Goal: Task Accomplishment & Management: Manage account settings

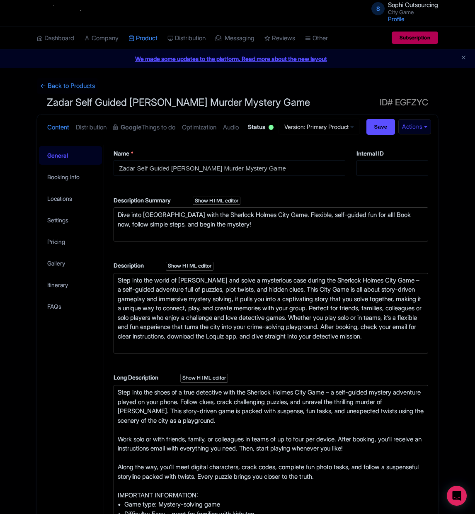
click at [448, 255] on div "← Back to Products Zadar Self Guided Sherlock Holmes Murder Mystery Game ID# EG…" at bounding box center [237, 487] width 475 height 818
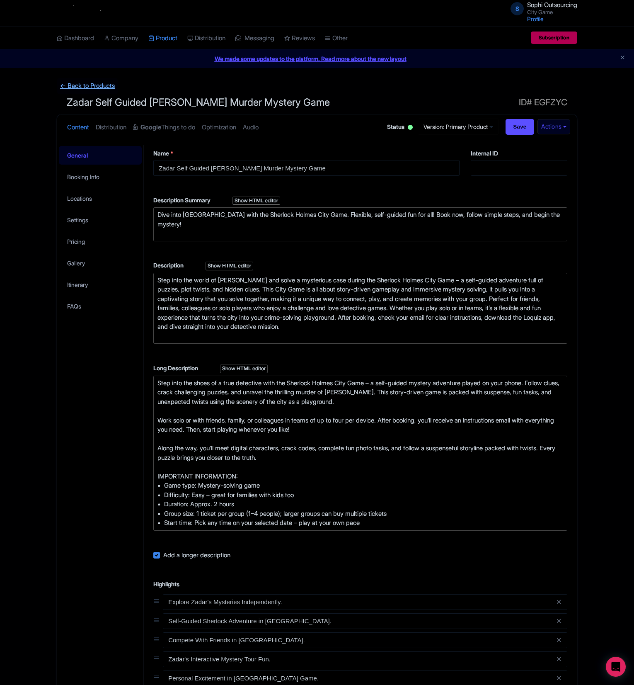
click at [86, 85] on link "← Back to Products" at bounding box center [87, 86] width 61 height 16
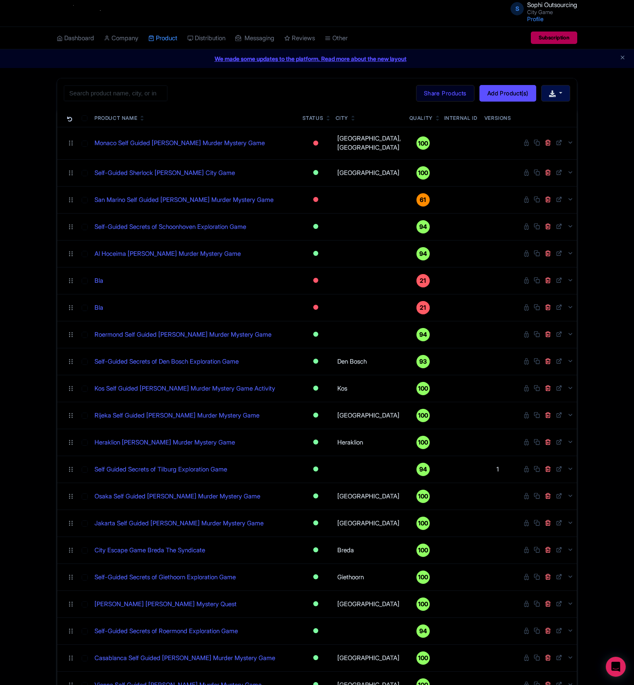
drag, startPoint x: 610, startPoint y: 85, endPoint x: 565, endPoint y: 92, distance: 45.4
click at [610, 85] on div "Search Bulk Actions Delete Add to Collection Share Products Add to Collection C…" at bounding box center [317, 547] width 634 height 939
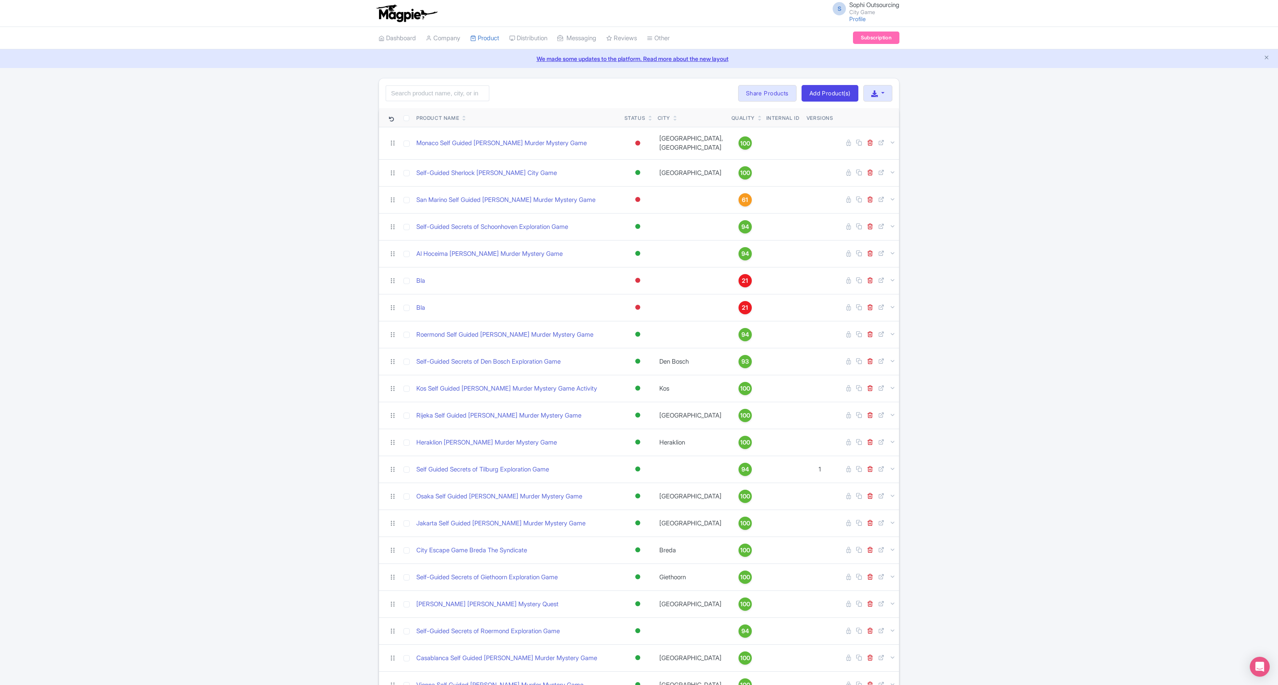
click at [245, 108] on div "Search Bulk Actions Delete Add to Collection Share Products Add to Collection C…" at bounding box center [639, 547] width 1278 height 939
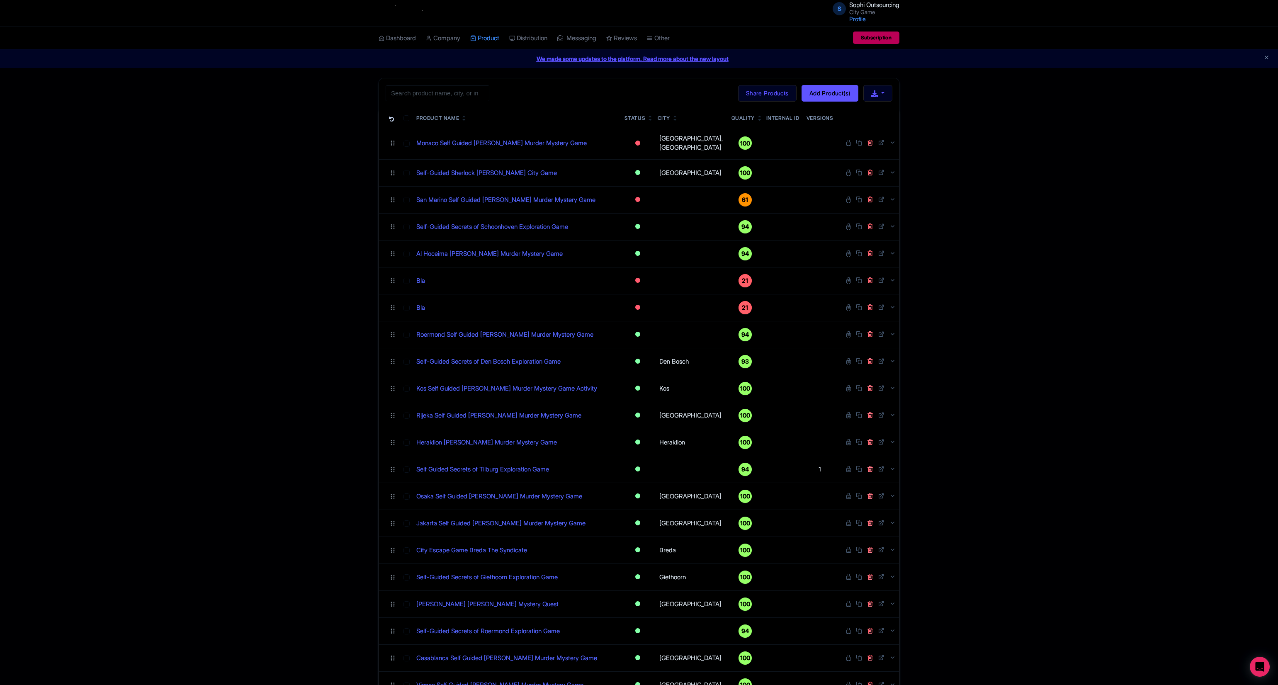
click at [967, 78] on div "S Sophi Outsourcing City Game Profile Users Settings Sign out Dashboard Company…" at bounding box center [639, 513] width 1278 height 1027
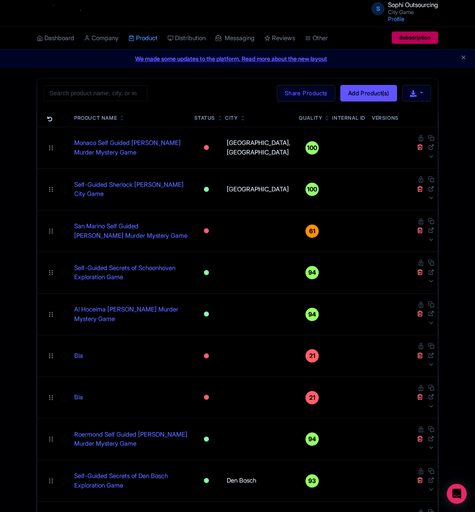
click at [462, 58] on icon "Close announcement" at bounding box center [464, 57] width 6 height 6
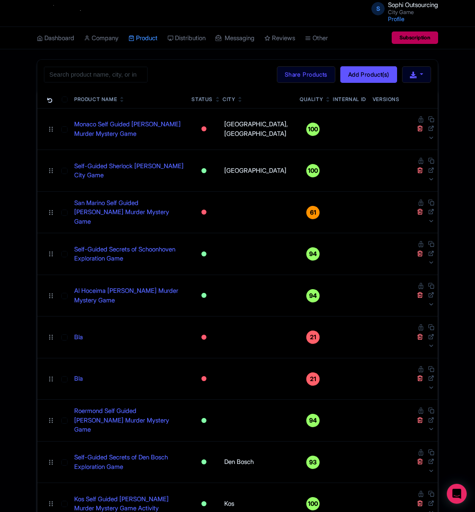
click at [150, 70] on div "Search Bulk Actions [GEOGRAPHIC_DATA] Add to Collection Share Products Add to C…" at bounding box center [237, 75] width 400 height 30
click at [109, 71] on input "search" at bounding box center [96, 75] width 104 height 16
paste input "Emmen"
type input "Emmen"
click button "Search" at bounding box center [0, 0] width 0 height 0
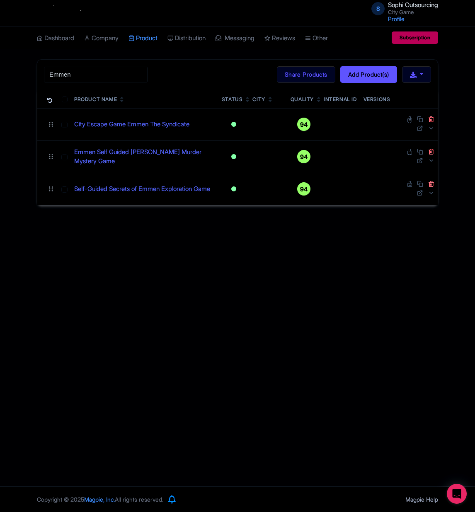
click at [446, 232] on div "S Sophi Outsourcing City Game Profile Users Settings Sign out Dashboard Company…" at bounding box center [237, 243] width 475 height 487
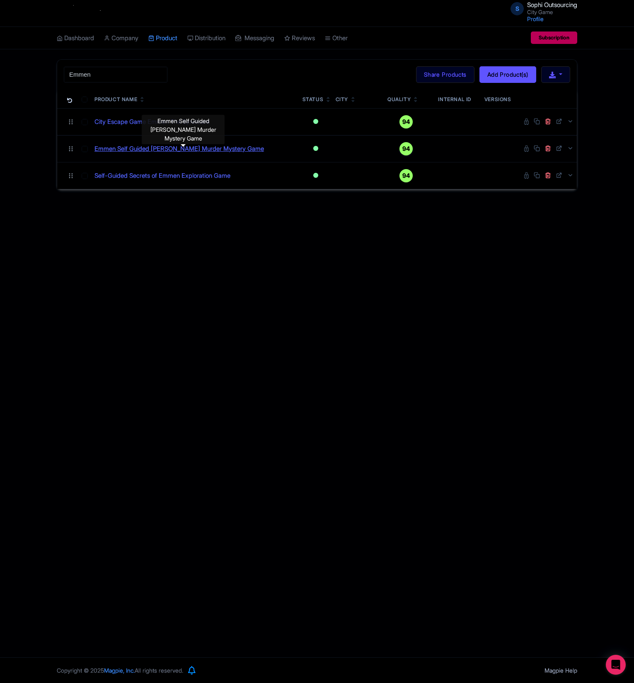
click at [155, 147] on body "S Sophi Outsourcing City Game Profile Users Settings Sign out Dashboard Company…" at bounding box center [317, 341] width 634 height 683
click at [197, 153] on link "Emmen Self Guided Sherlock Holmes Murder Mystery Game" at bounding box center [180, 149] width 170 height 10
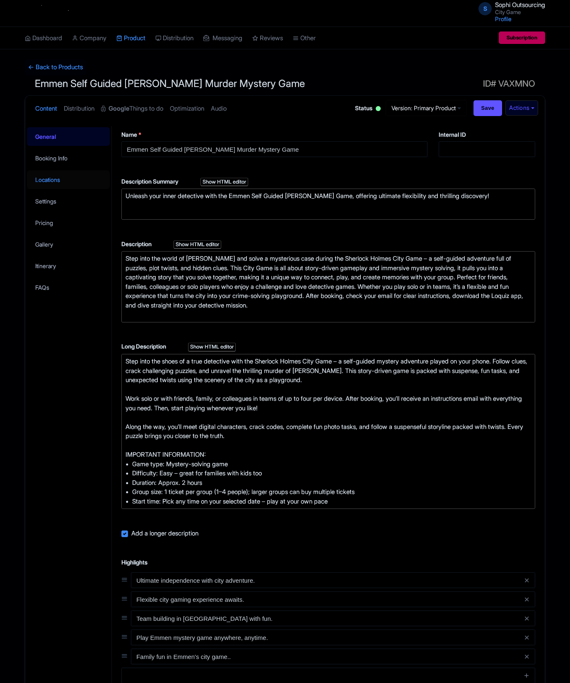
drag, startPoint x: 56, startPoint y: 180, endPoint x: 221, endPoint y: 217, distance: 170.0
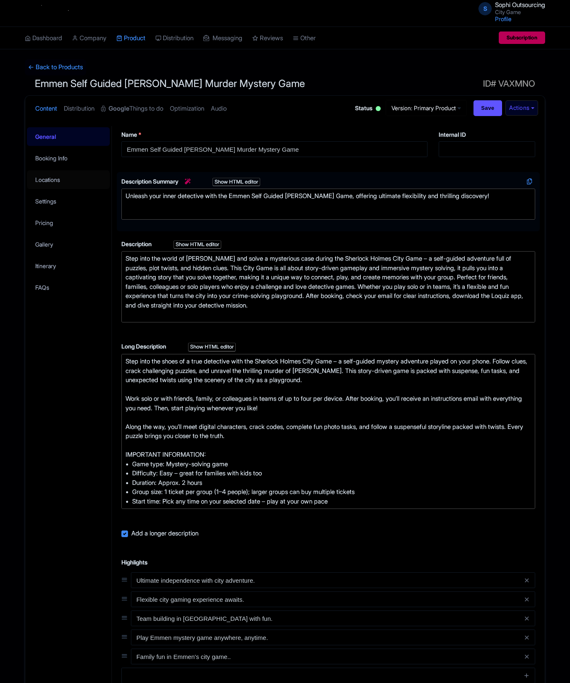
click at [55, 180] on link "Locations" at bounding box center [68, 179] width 83 height 19
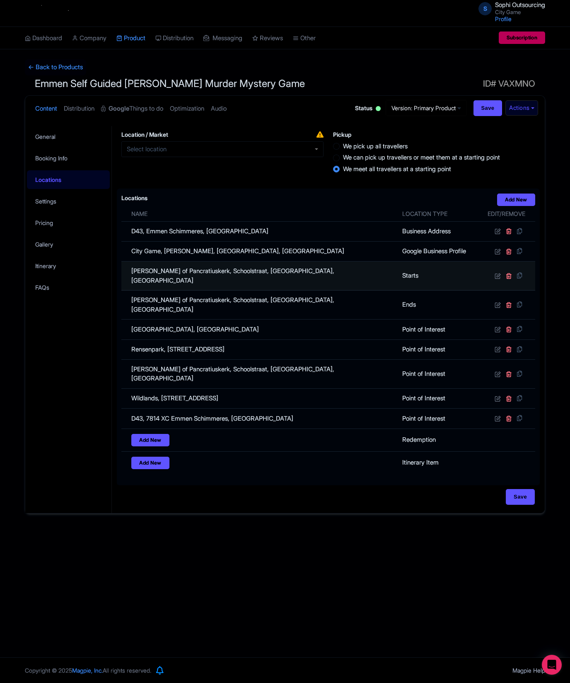
click at [272, 274] on td "Grote of Pancratiuskerk, Schoolstraat, Emmen, Netherlands" at bounding box center [259, 276] width 276 height 29
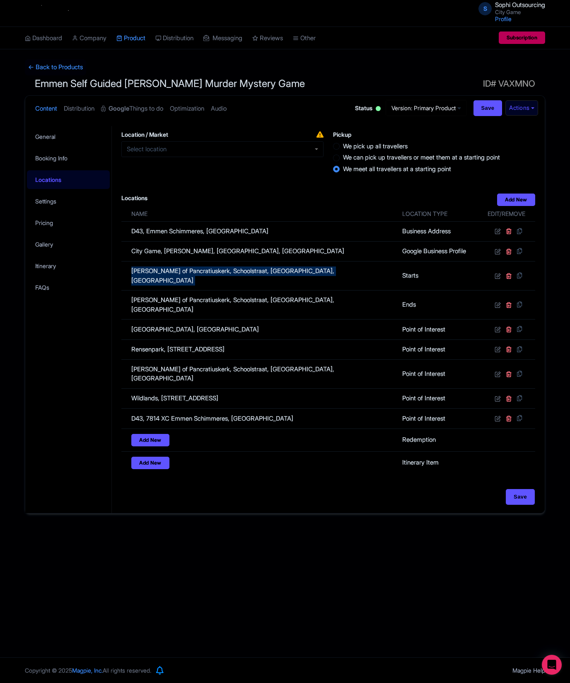
copy tr "Grote of Pancratiuskerk, Schoolstraat, Emmen, Netherlands"
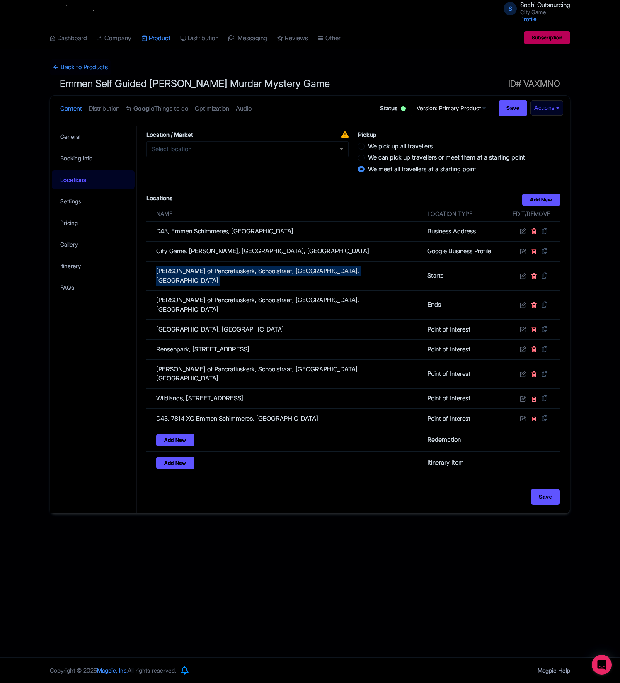
click at [80, 55] on div "S Sophi Outsourcing City Game Profile Users Settings Sign out Dashboard Company…" at bounding box center [310, 328] width 620 height 657
click at [85, 68] on link "← Back to Products" at bounding box center [80, 67] width 61 height 16
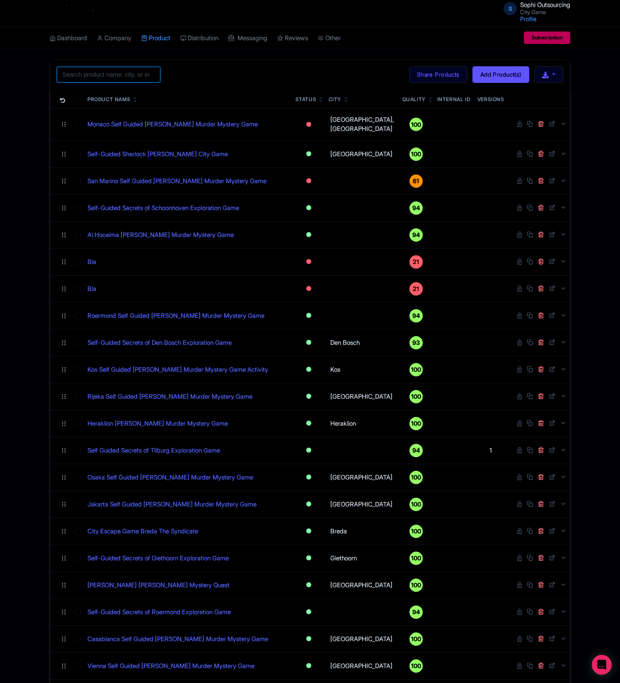
click at [115, 77] on input "search" at bounding box center [109, 75] width 104 height 16
paste input "[GEOGRAPHIC_DATA]"
type input "[GEOGRAPHIC_DATA]"
click button "Search" at bounding box center [0, 0] width 0 height 0
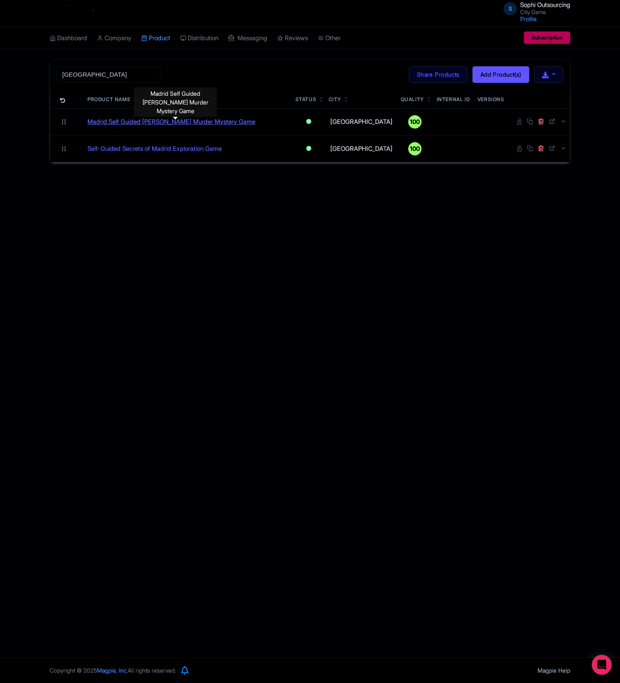
click at [195, 124] on link "Madrid Self Guided [PERSON_NAME] Murder Mystery Game" at bounding box center [171, 122] width 168 height 10
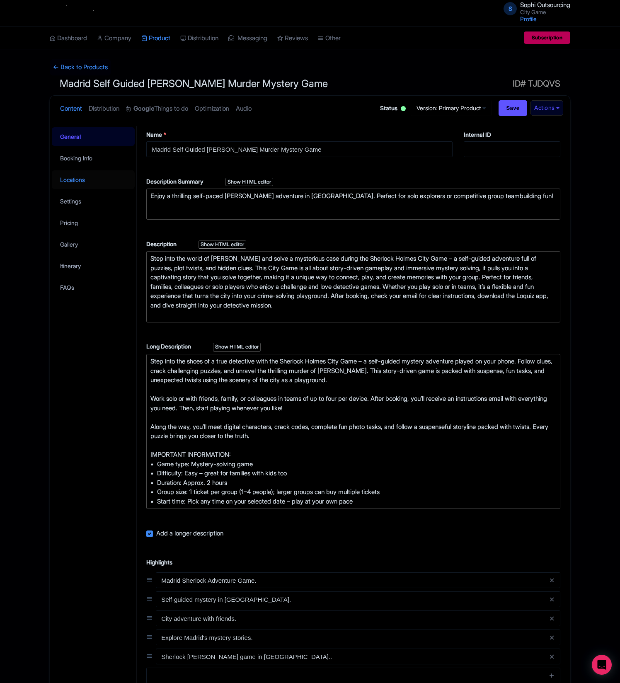
click at [79, 179] on link "Locations" at bounding box center [93, 179] width 83 height 19
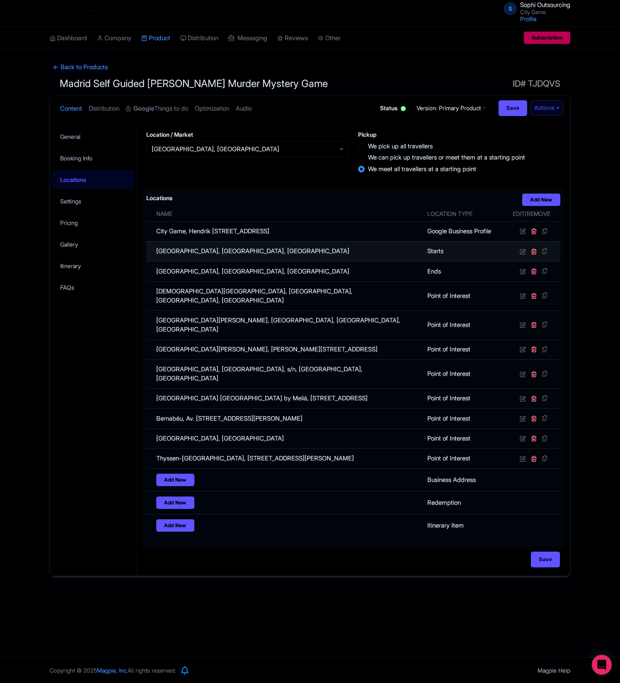
click at [242, 249] on td "Puerta del Sol, Prta del Sol, Centro, 28012 Madrid, Spain" at bounding box center [284, 251] width 276 height 20
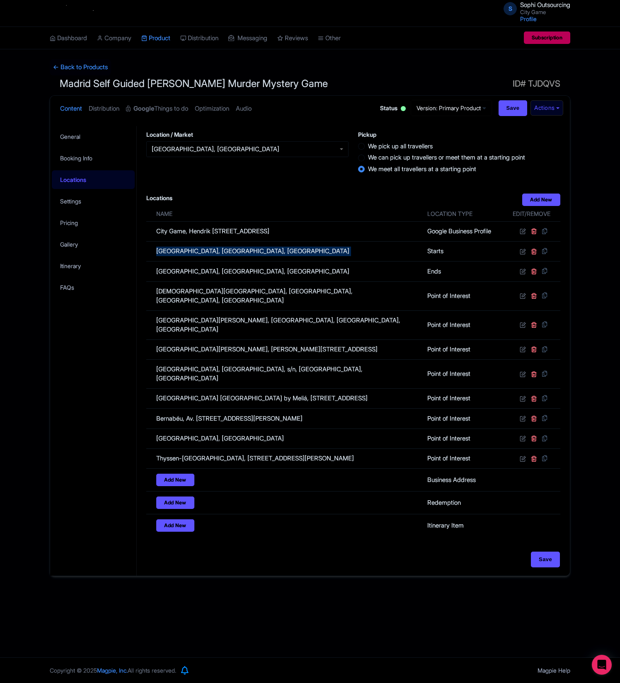
copy tr "Puerta del Sol, Prta del Sol, Centro, 28012 Madrid, Spain"
click at [80, 69] on link "← Back to Products" at bounding box center [80, 67] width 61 height 16
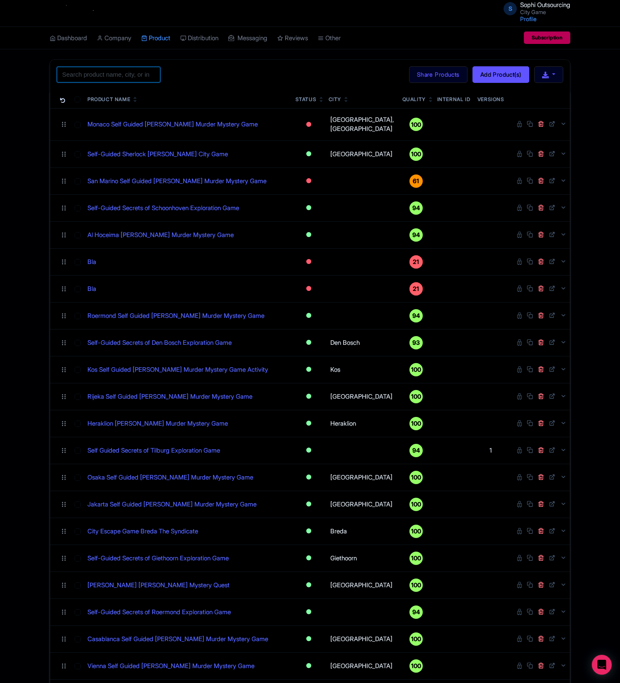
click at [130, 77] on input "search" at bounding box center [109, 75] width 104 height 16
paste input "Helsinki"
type input "Helsinki"
click button "Search" at bounding box center [0, 0] width 0 height 0
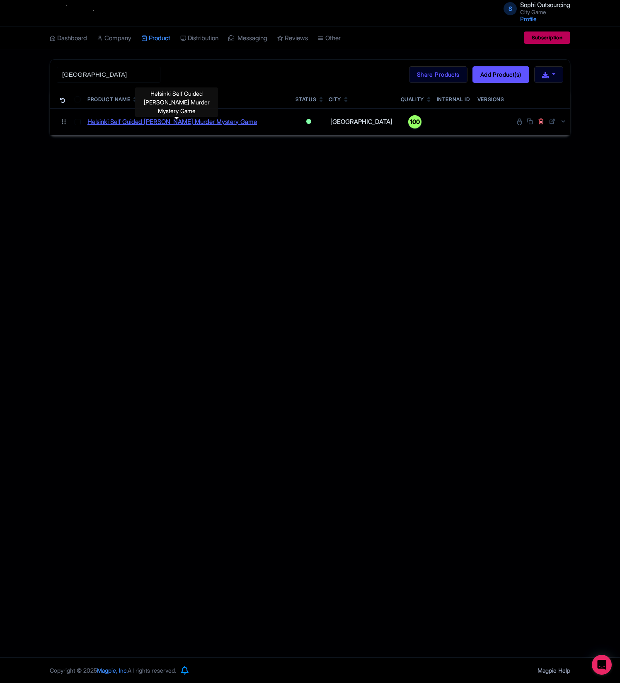
click at [182, 124] on link "Helsinki Self Guided Sherlock Holmes Murder Mystery Game" at bounding box center [172, 122] width 170 height 10
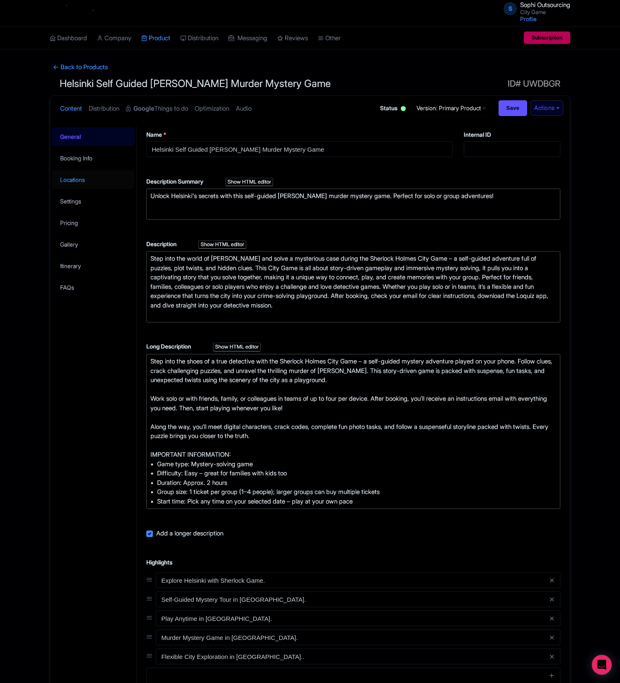
click at [79, 180] on link "Locations" at bounding box center [93, 179] width 83 height 19
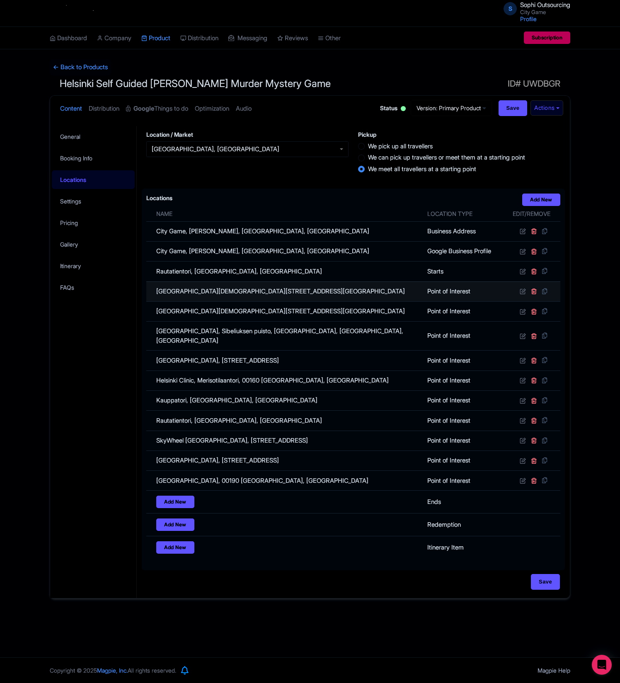
click at [293, 297] on td "[GEOGRAPHIC_DATA][DEMOGRAPHIC_DATA][STREET_ADDRESS][GEOGRAPHIC_DATA]" at bounding box center [284, 291] width 276 height 20
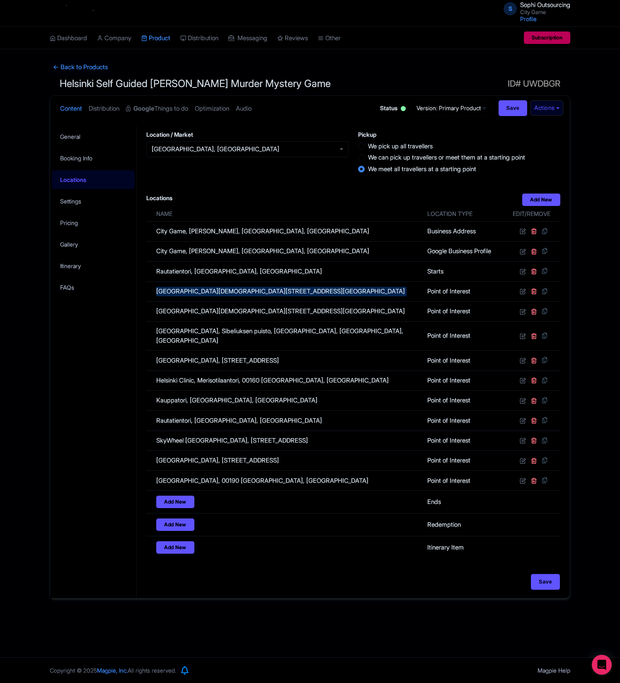
copy tr "[GEOGRAPHIC_DATA][DEMOGRAPHIC_DATA][STREET_ADDRESS][GEOGRAPHIC_DATA]"
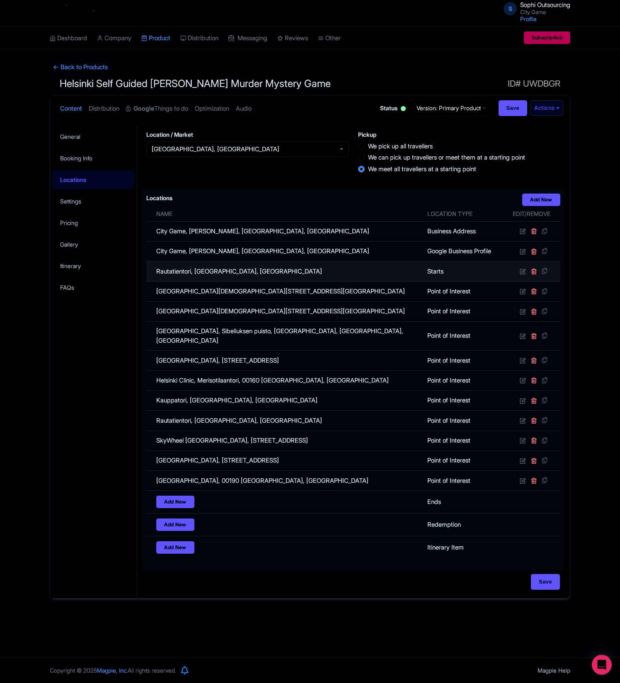
drag, startPoint x: 248, startPoint y: 282, endPoint x: 239, endPoint y: 278, distance: 10.0
click at [245, 280] on td "Rautatientori, [GEOGRAPHIC_DATA], [GEOGRAPHIC_DATA]" at bounding box center [284, 272] width 276 height 20
click at [239, 278] on td "Rautatientori, [GEOGRAPHIC_DATA], [GEOGRAPHIC_DATA]" at bounding box center [284, 272] width 276 height 20
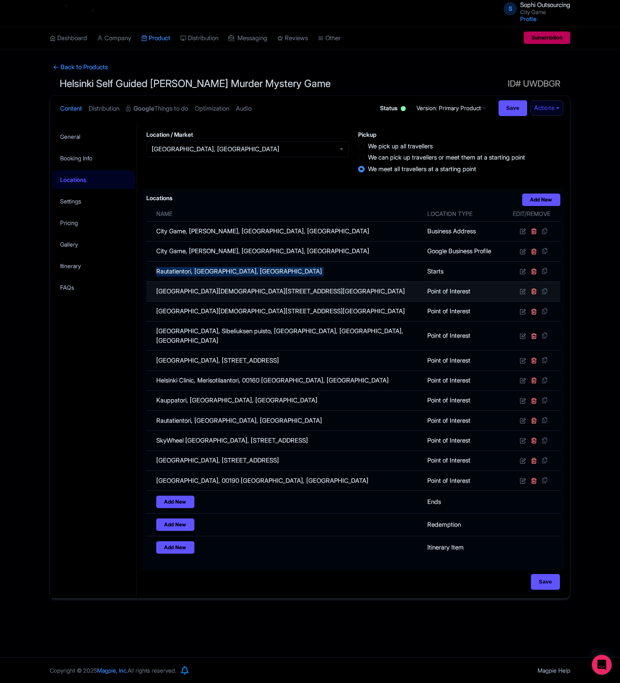
copy tr "Rautatientori, [GEOGRAPHIC_DATA], [GEOGRAPHIC_DATA]"
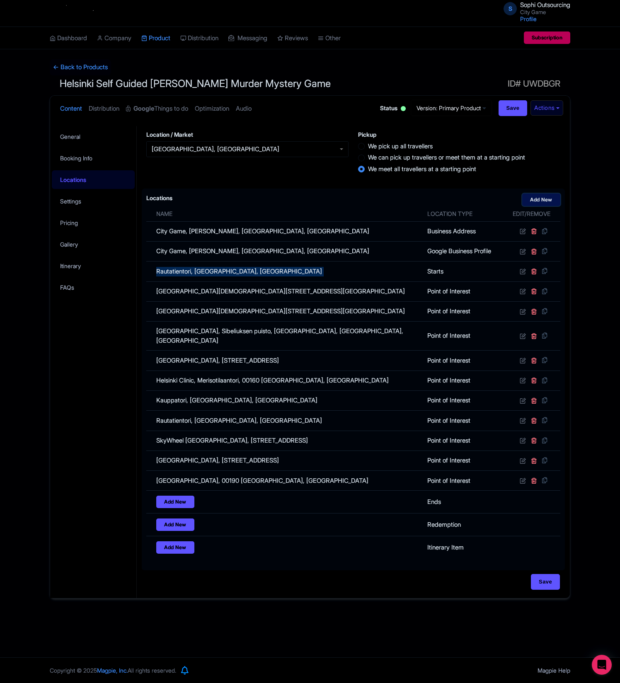
click at [533, 202] on link "Add New" at bounding box center [541, 200] width 38 height 12
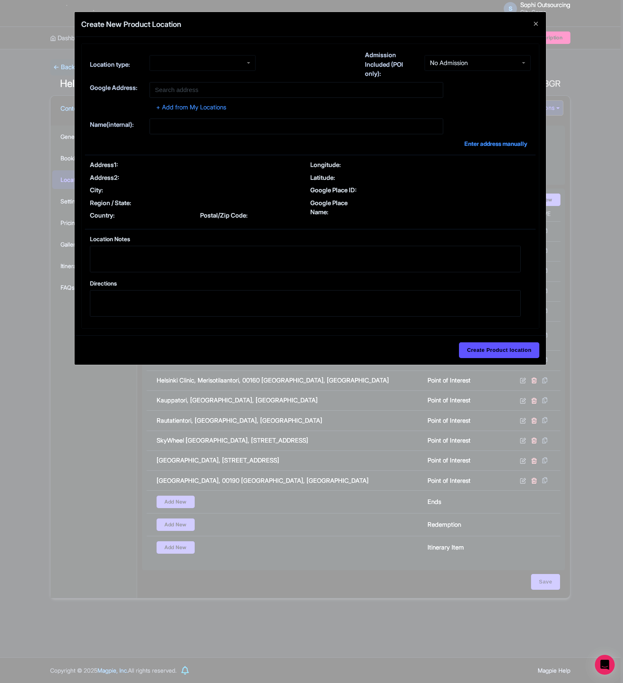
click at [444, 421] on div "Create New Product Location Location type: Admission Included (POI only): No Ad…" at bounding box center [311, 341] width 623 height 683
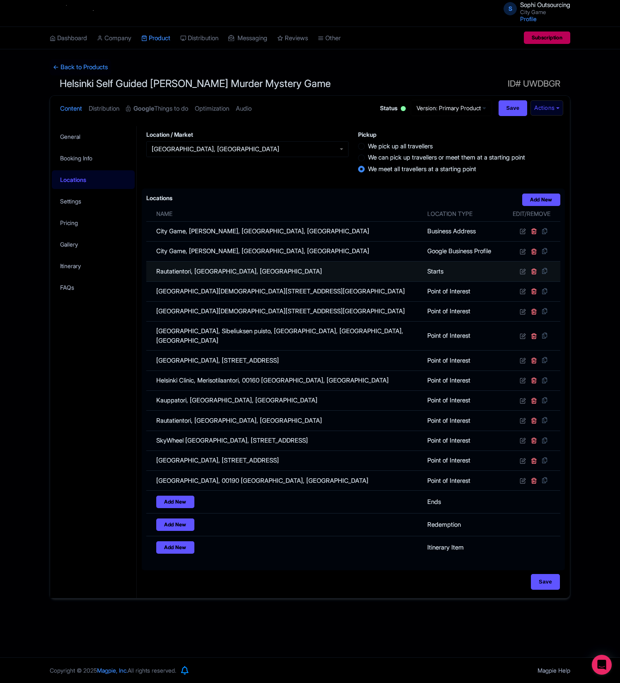
click at [258, 281] on td "Rautatientori, [GEOGRAPHIC_DATA], [GEOGRAPHIC_DATA]" at bounding box center [284, 272] width 276 height 20
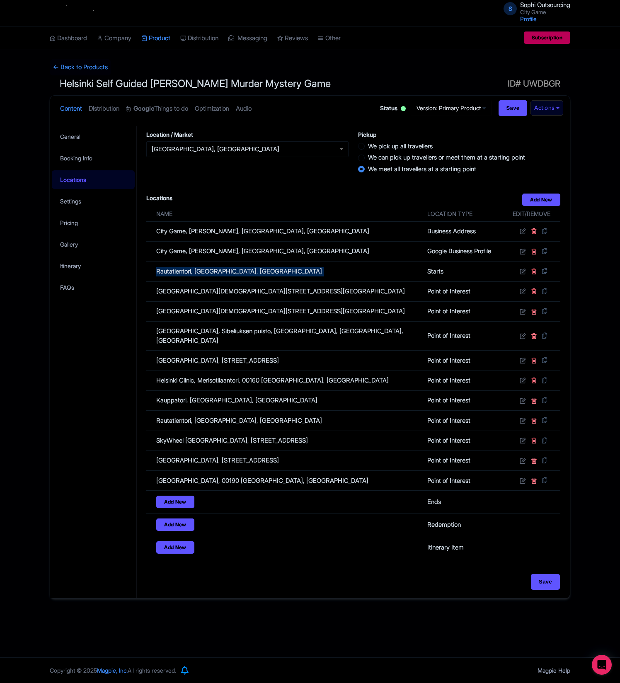
copy tr "Rautatientori, [GEOGRAPHIC_DATA], [GEOGRAPHIC_DATA]"
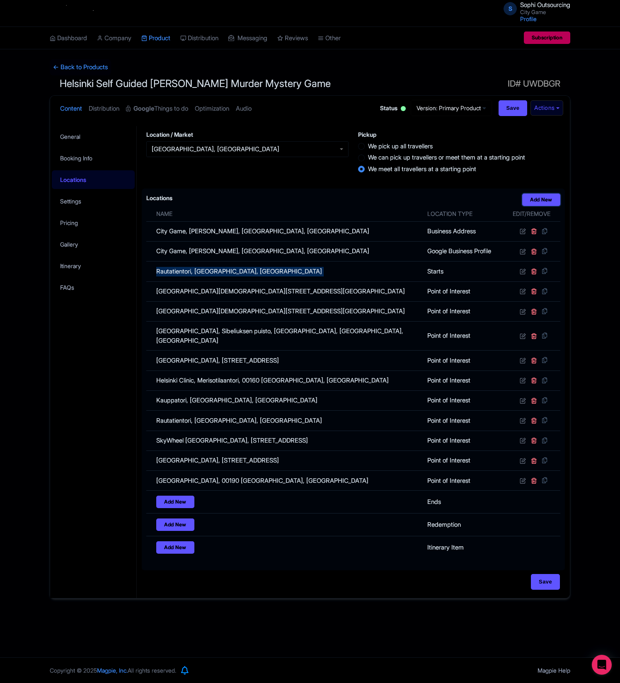
click at [536, 201] on link "Add New" at bounding box center [541, 200] width 38 height 12
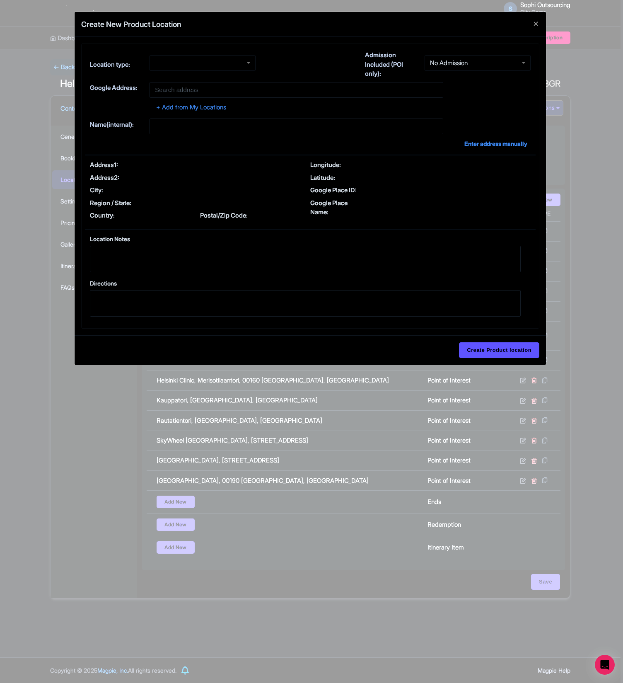
click at [190, 61] on div at bounding box center [203, 63] width 106 height 16
drag, startPoint x: 201, startPoint y: 87, endPoint x: 212, endPoint y: 91, distance: 11.5
click at [201, 87] on input "text" at bounding box center [297, 90] width 294 height 16
paste input "Rautatientori, [GEOGRAPHIC_DATA], [GEOGRAPHIC_DATA]"
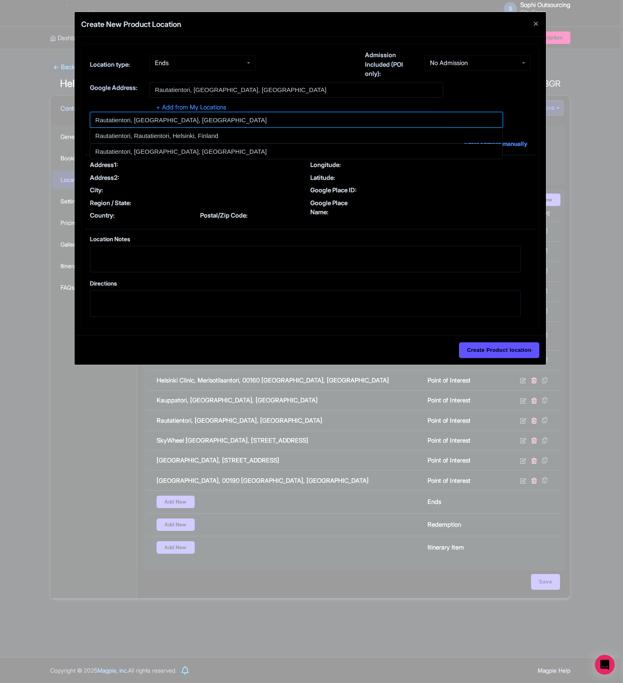
click at [127, 119] on input at bounding box center [296, 120] width 413 height 16
type input "Rautatientori, [GEOGRAPHIC_DATA], [GEOGRAPHIC_DATA]"
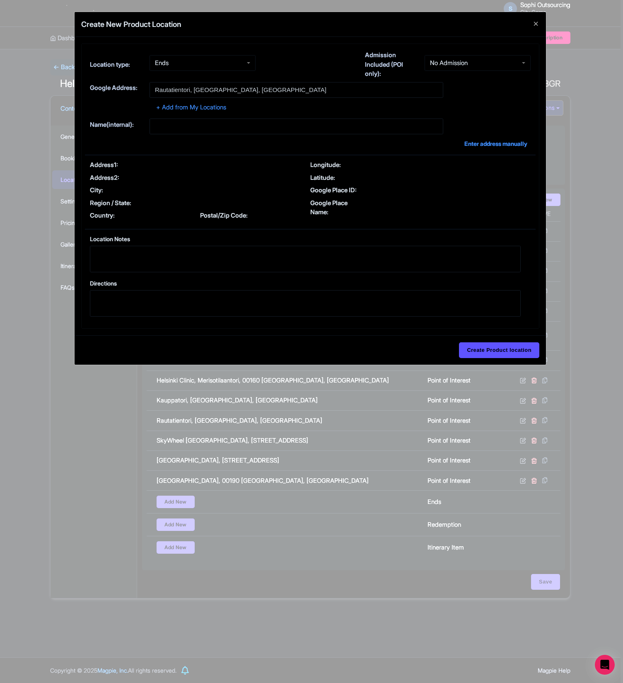
type input "Rautatientori, [GEOGRAPHIC_DATA], [GEOGRAPHIC_DATA]"
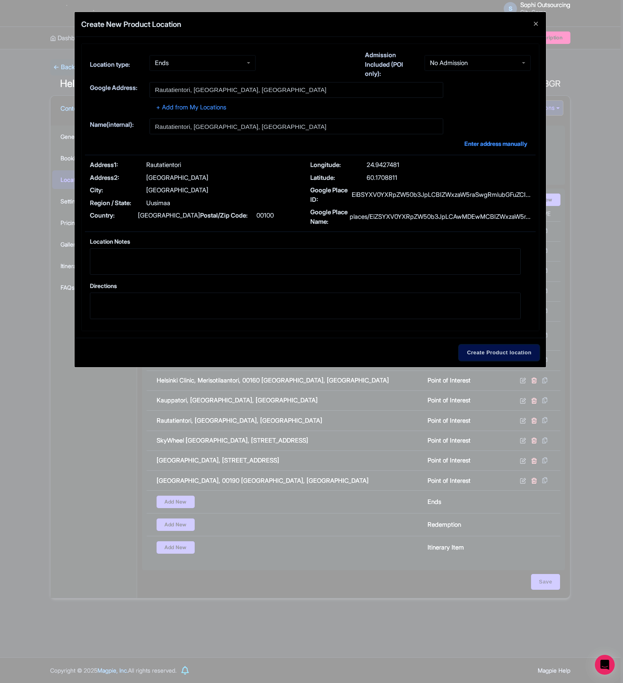
click at [500, 361] on input "Create Product location" at bounding box center [499, 353] width 80 height 16
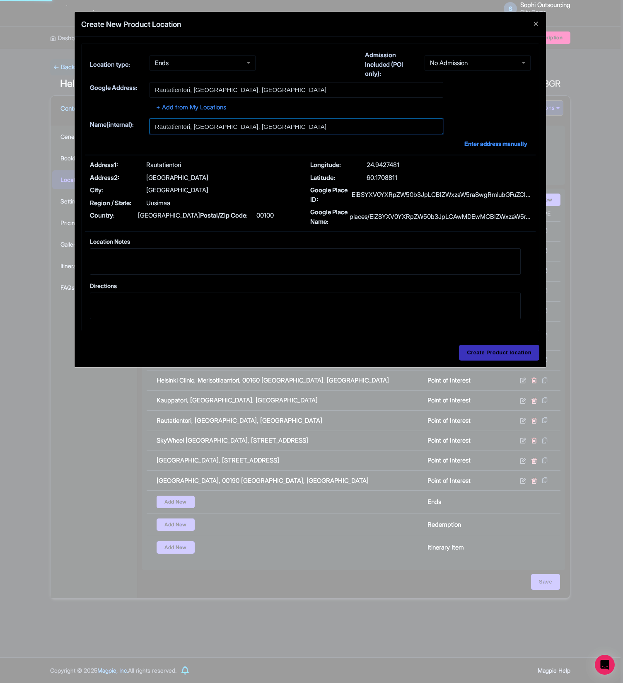
click at [263, 126] on input "Rautatientori, [GEOGRAPHIC_DATA], [GEOGRAPHIC_DATA]" at bounding box center [297, 127] width 294 height 16
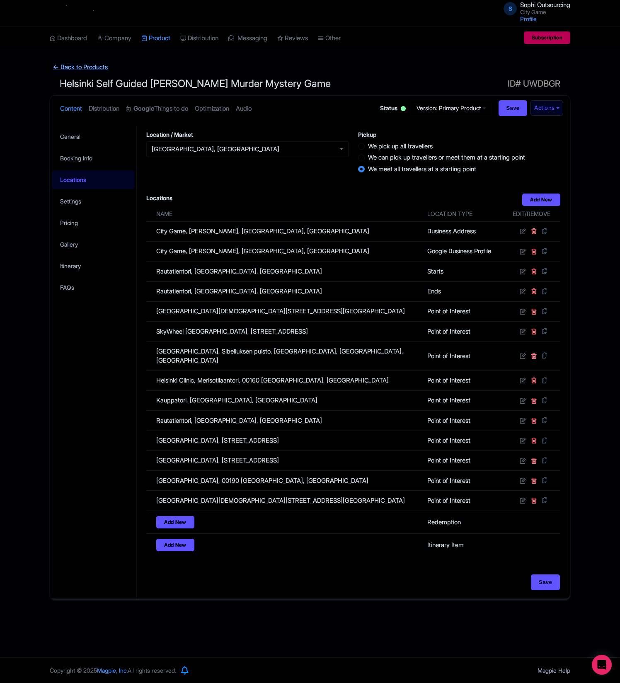
click at [88, 66] on link "← Back to Products" at bounding box center [80, 67] width 61 height 16
click at [68, 63] on link "← Back to Products" at bounding box center [80, 67] width 61 height 16
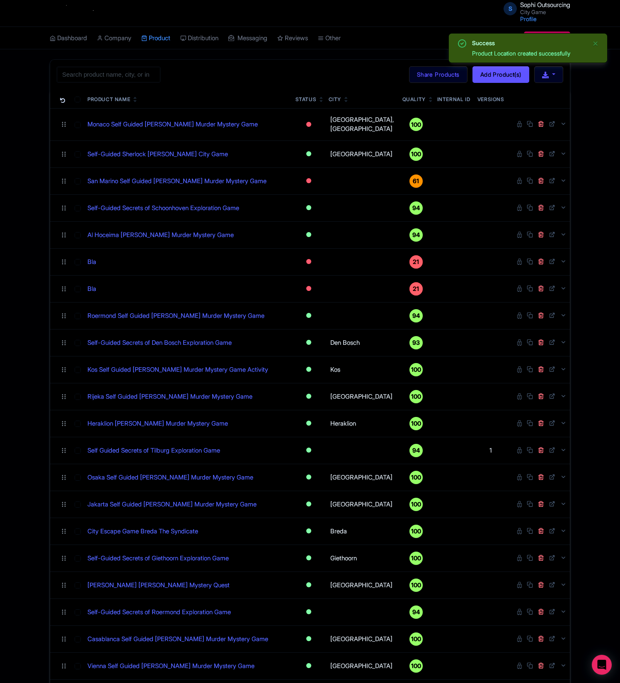
click at [66, 63] on div "Search Bulk Actions [GEOGRAPHIC_DATA] Add to Collection Share Products Add to C…" at bounding box center [310, 75] width 520 height 30
click at [73, 70] on input "search" at bounding box center [109, 75] width 104 height 16
paste input "[GEOGRAPHIC_DATA]"
type input "[GEOGRAPHIC_DATA]"
click button "Search" at bounding box center [0, 0] width 0 height 0
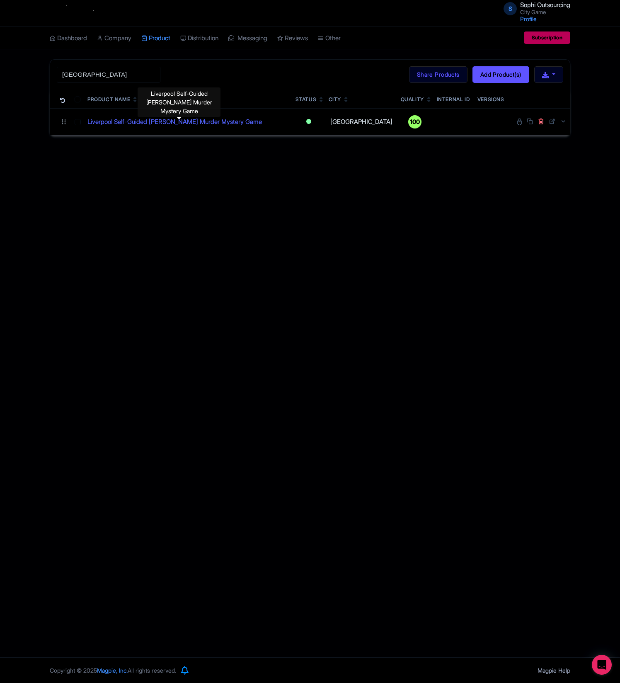
click at [433, 255] on div "S Sophi Outsourcing City Game Profile Users Settings Sign out Dashboard Company…" at bounding box center [310, 328] width 620 height 657
click at [219, 118] on div "Liverpool Self-Guided [PERSON_NAME] Murder Mystery Game" at bounding box center [179, 102] width 83 height 35
click at [210, 127] on link "Liverpool Self-Guided [PERSON_NAME] Murder Mystery Game" at bounding box center [174, 122] width 175 height 10
click at [400, 230] on div "S Sophi Outsourcing City Game Profile Users Settings Sign out Dashboard Company…" at bounding box center [310, 328] width 620 height 657
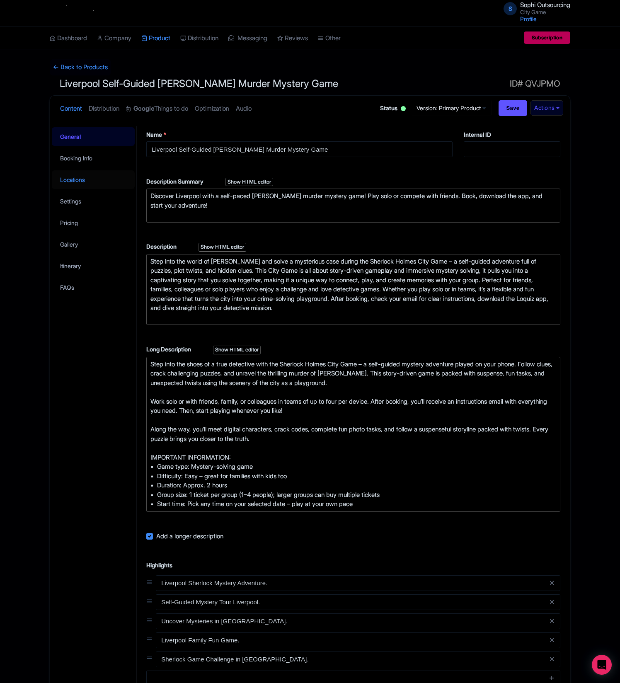
drag, startPoint x: 48, startPoint y: 186, endPoint x: 61, endPoint y: 182, distance: 13.7
click at [48, 186] on div "← Back to Products Liverpool Self-Guided [PERSON_NAME] Murder Mystery Game ID# …" at bounding box center [310, 458] width 531 height 799
drag, startPoint x: 67, startPoint y: 179, endPoint x: 95, endPoint y: 188, distance: 29.6
click at [66, 178] on link "Locations" at bounding box center [93, 179] width 83 height 19
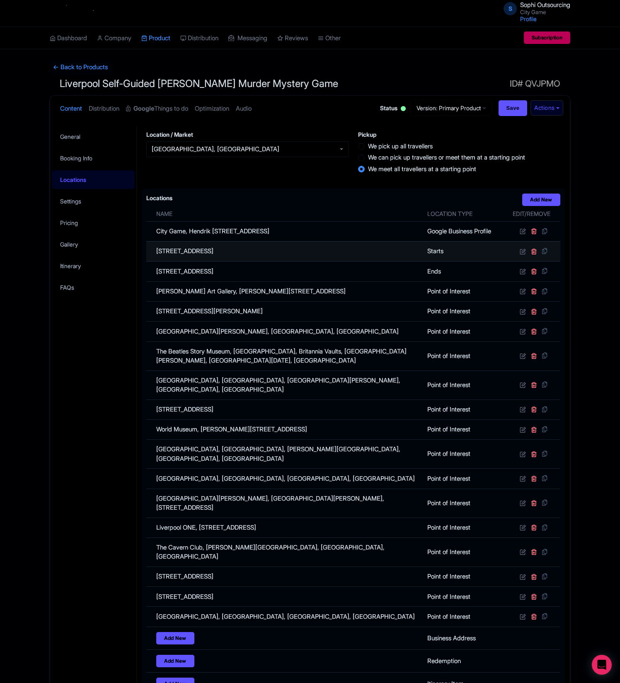
click at [225, 247] on td "[STREET_ADDRESS]" at bounding box center [284, 251] width 276 height 20
click at [225, 247] on td "Exchange Flags, Liverpool L2 3PF, UK" at bounding box center [284, 251] width 276 height 20
copy tr "Exchange Flags, Liverpool L2 3PF, UK"
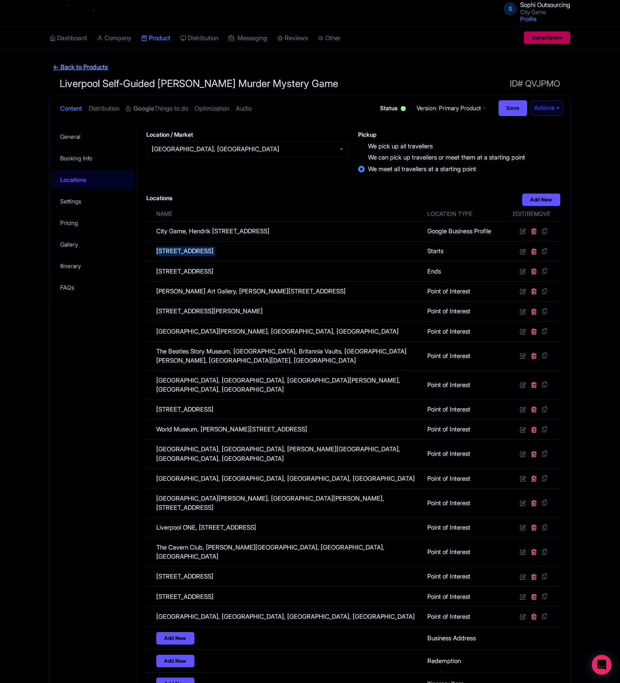
click at [80, 67] on link "← Back to Products" at bounding box center [80, 67] width 61 height 16
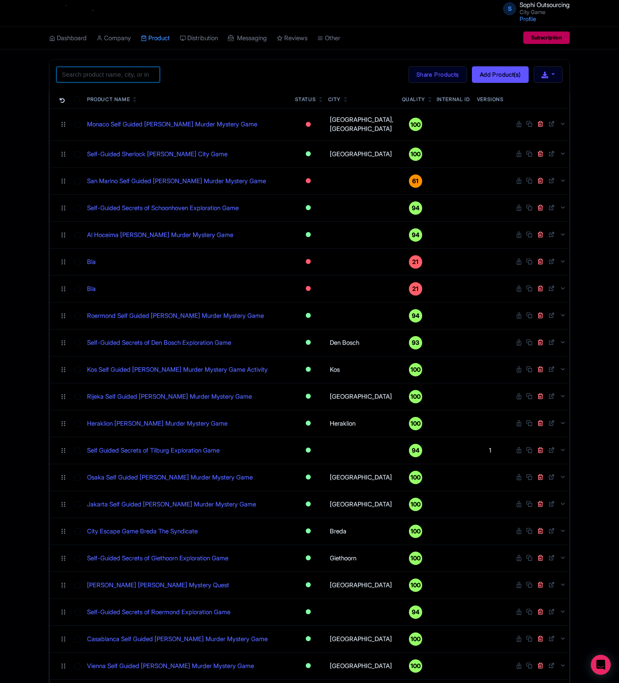
click at [139, 82] on input "search" at bounding box center [108, 75] width 104 height 16
paste input "Bastia"
type input "Bastia"
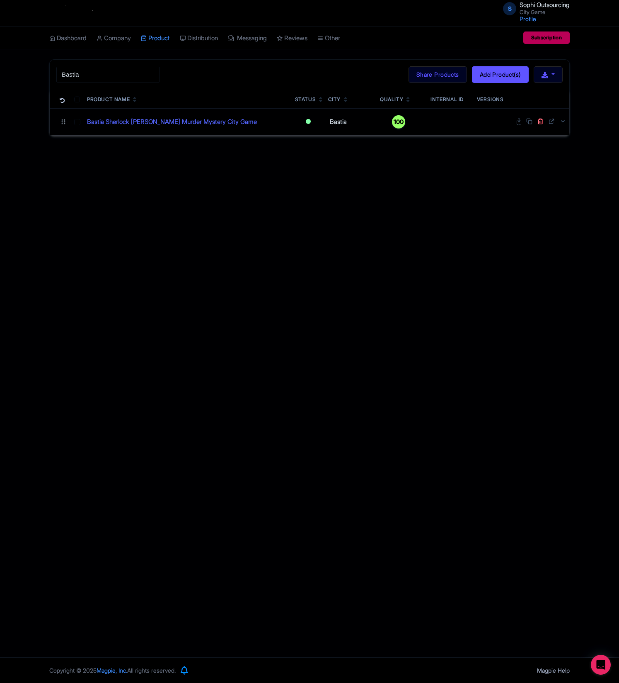
click at [190, 132] on td "Bastia Sherlock [PERSON_NAME] Murder Mystery City Game" at bounding box center [188, 121] width 208 height 27
click at [190, 126] on link "Bastia Sherlock [PERSON_NAME] Murder Mystery City Game" at bounding box center [172, 122] width 170 height 10
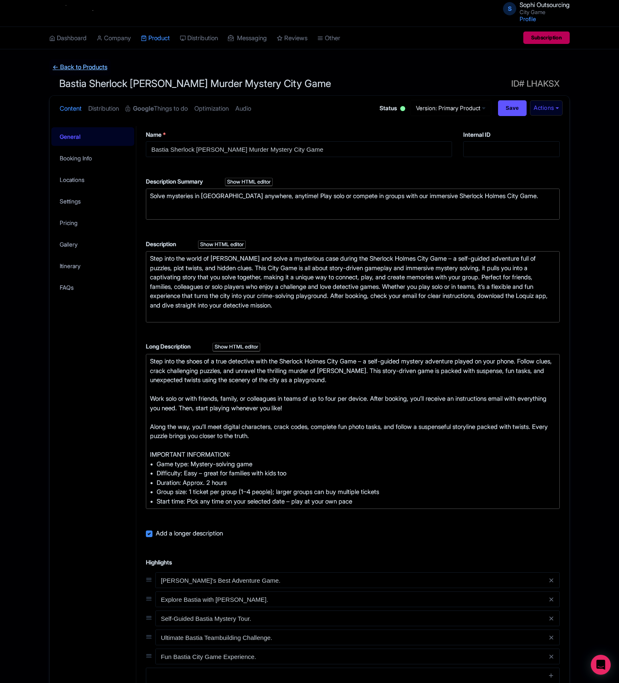
click at [83, 64] on link "← Back to Products" at bounding box center [79, 67] width 61 height 16
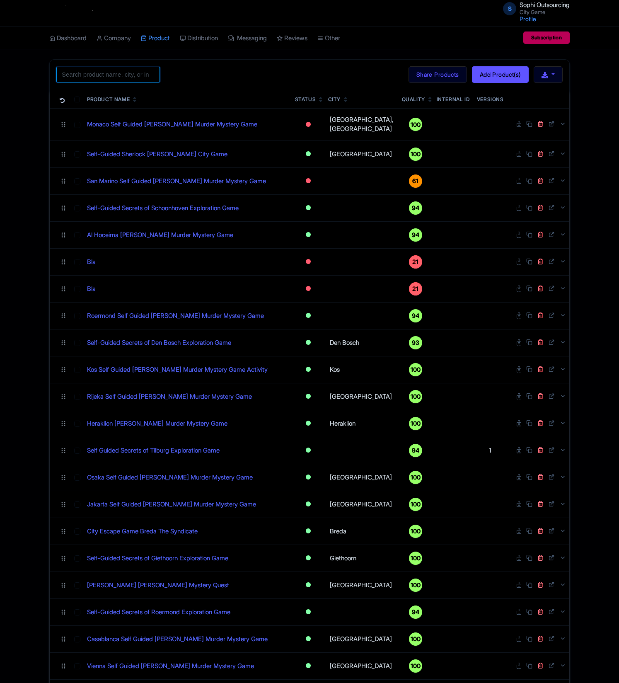
click at [94, 74] on input "search" at bounding box center [108, 75] width 104 height 16
paste input "Venice"
type input "Venice"
click button "Search" at bounding box center [0, 0] width 0 height 0
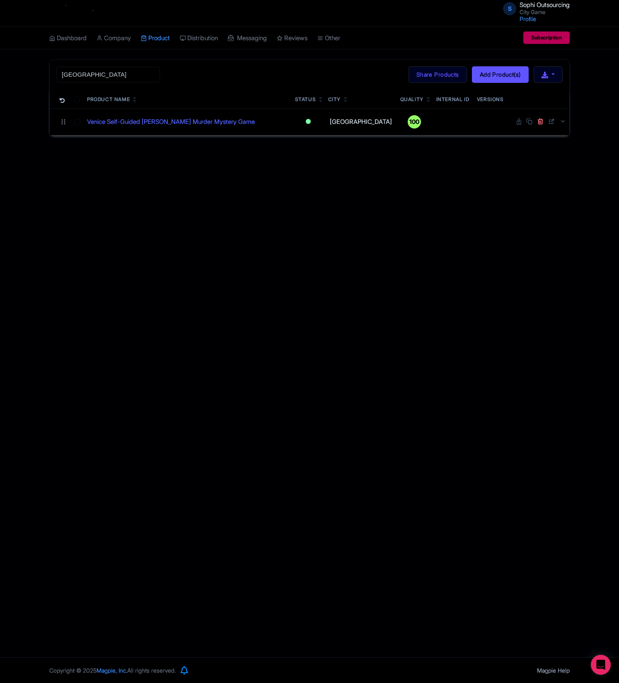
click at [295, 255] on div "S Sophi Outsourcing City Game Profile Users Settings Sign out Dashboard Company…" at bounding box center [309, 328] width 619 height 657
click at [244, 120] on link "Venice Self-Guided [PERSON_NAME] Murder Mystery Game" at bounding box center [171, 122] width 168 height 10
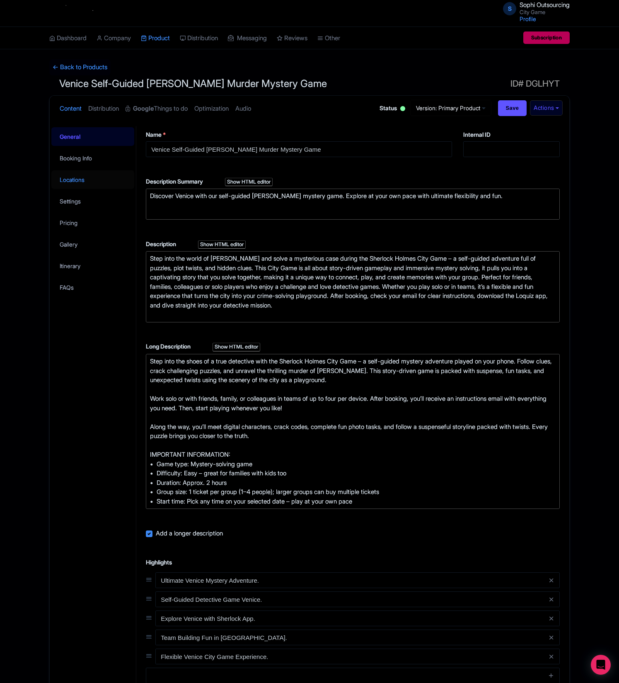
click at [80, 181] on link "Locations" at bounding box center [92, 179] width 83 height 19
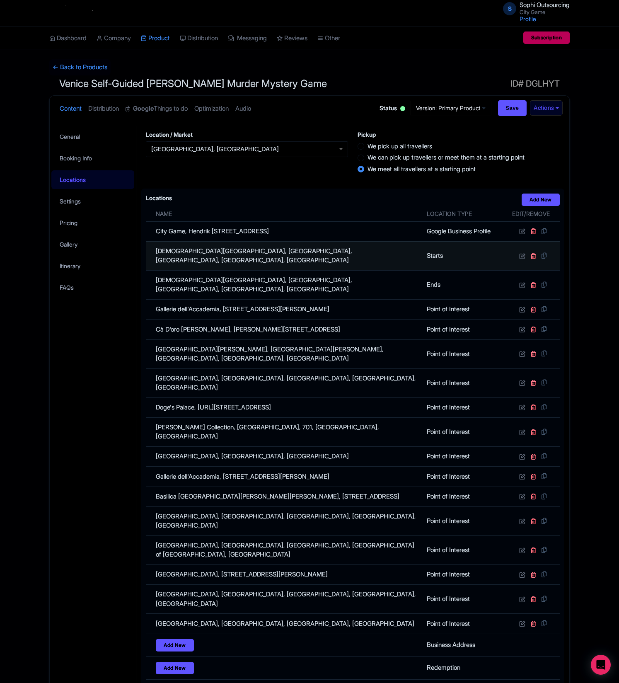
click at [301, 249] on td "Chiesa di San Paolo, San Polo, Venice, Metropolitan City of Venice, Italy" at bounding box center [284, 255] width 276 height 29
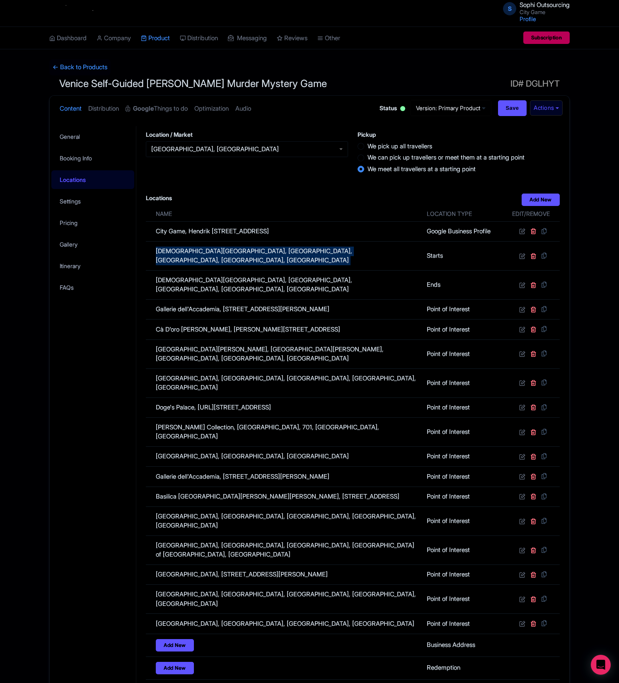
copy tr "Chiesa di San Paolo, San Polo, Venice, Metropolitan City of Venice, Italy"
click at [81, 72] on link "← Back to Products" at bounding box center [79, 67] width 61 height 16
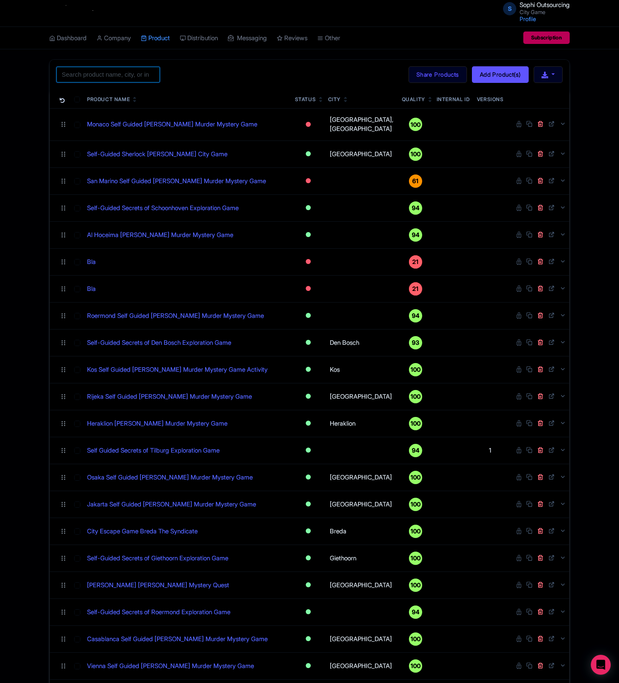
click at [125, 74] on input "search" at bounding box center [108, 75] width 104 height 16
paste input "[GEOGRAPHIC_DATA]"
type input "[GEOGRAPHIC_DATA]"
click button "Search" at bounding box center [0, 0] width 0 height 0
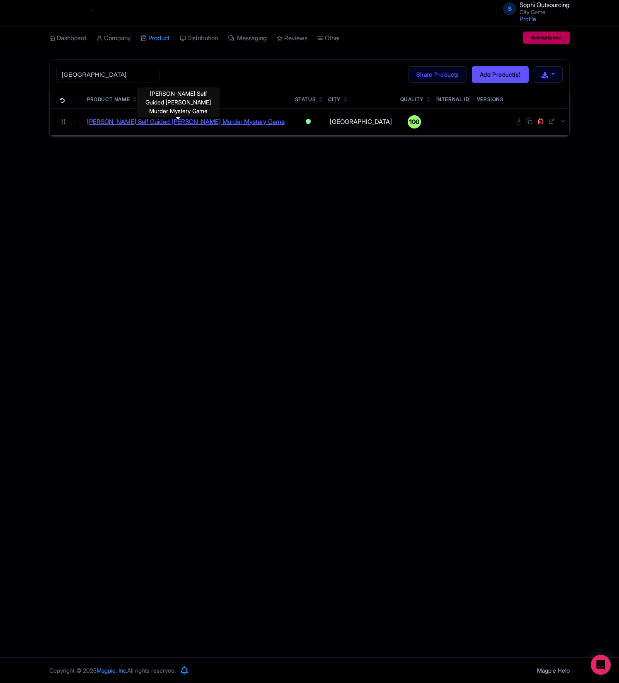
click at [162, 123] on link "[PERSON_NAME] Self Guided [PERSON_NAME] Murder Mystery Game" at bounding box center [186, 122] width 198 height 10
